Goal: Task Accomplishment & Management: Complete application form

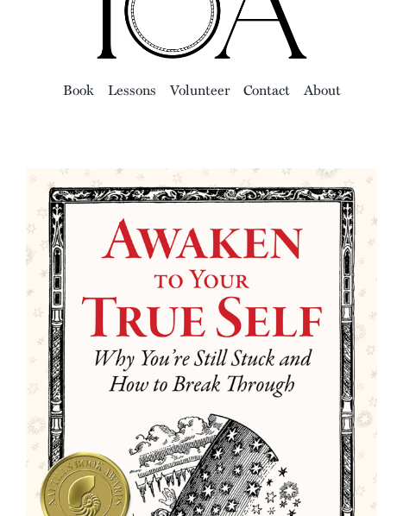
scroll to position [82, 0]
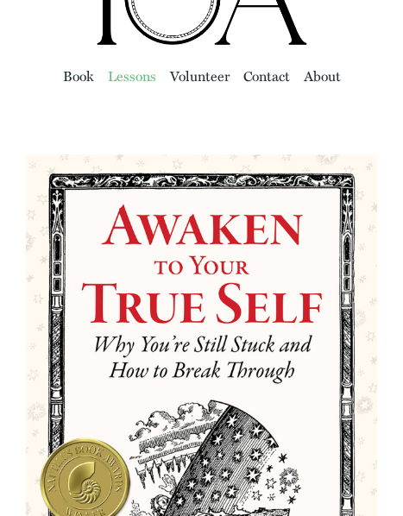
click at [150, 79] on span "Lessons" at bounding box center [132, 76] width 48 height 24
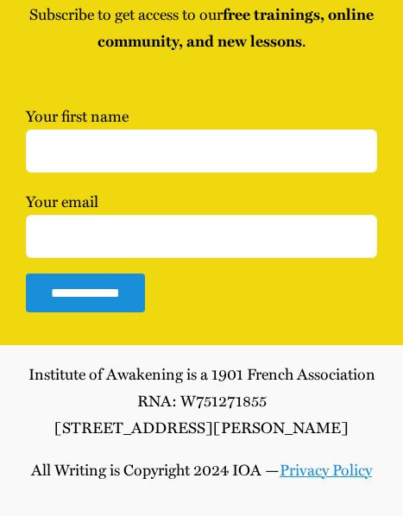
scroll to position [68081, 0]
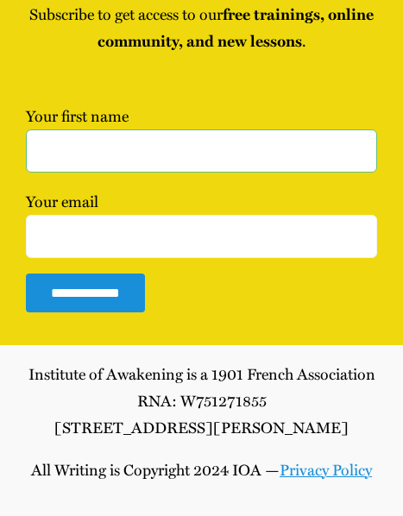
click at [177, 173] on input "Your first name" at bounding box center [201, 151] width 351 height 43
type input "Jessi"
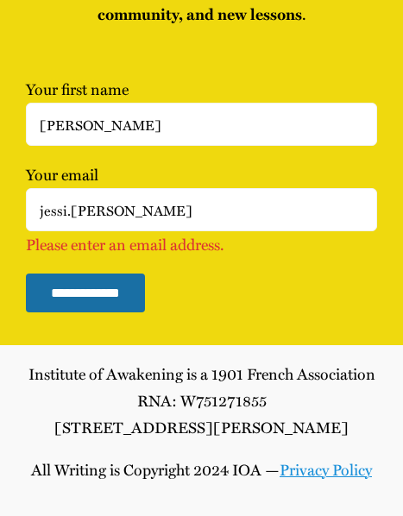
scroll to position [68340, 0]
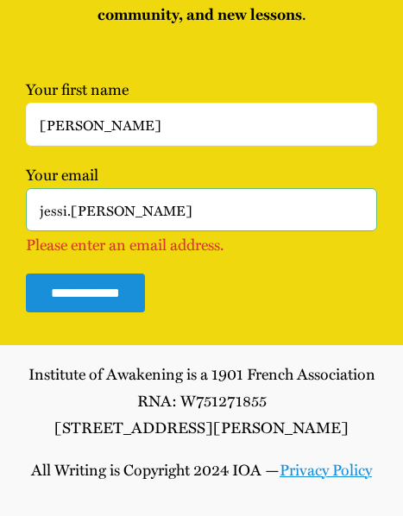
click at [121, 211] on input "jessi.sieverts" at bounding box center [201, 209] width 351 height 43
type input "jessi.sieverts@gmail.com"
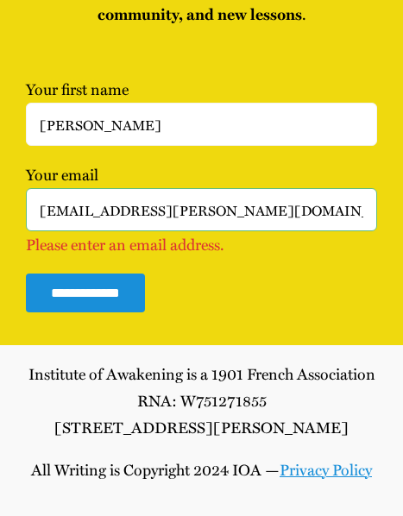
scroll to position [68315, 0]
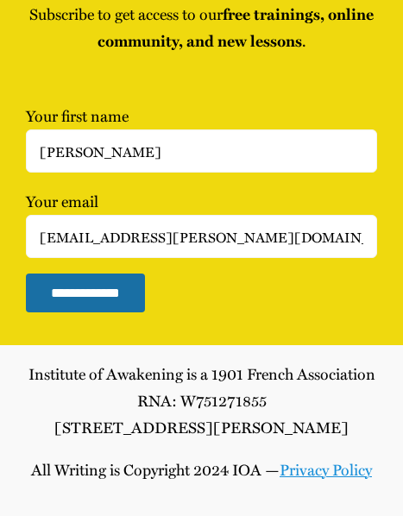
click at [92, 295] on input "**********" at bounding box center [85, 293] width 119 height 39
